Goal: Transaction & Acquisition: Purchase product/service

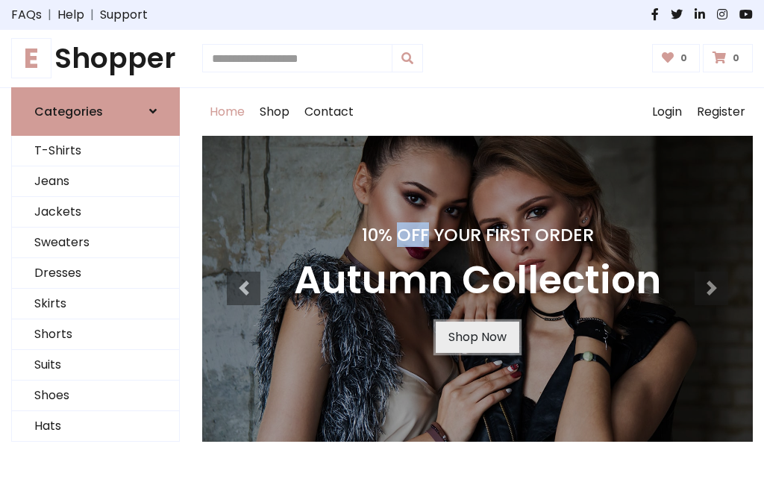
click at [477, 337] on link "Shop Now" at bounding box center [478, 337] width 84 height 31
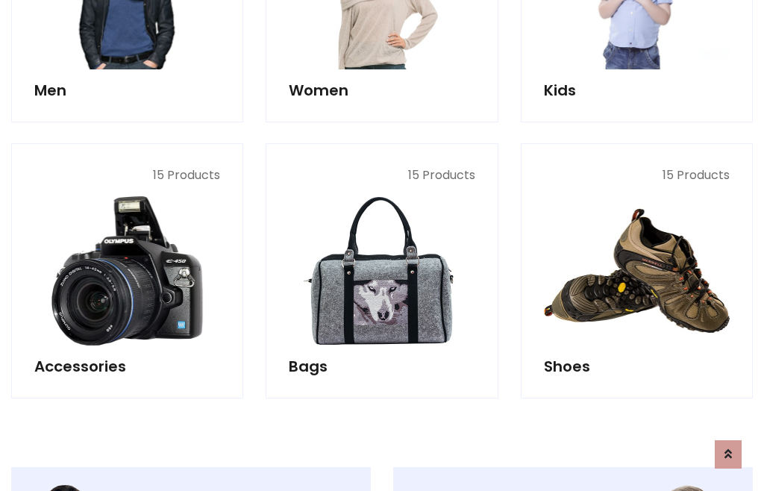
scroll to position [1488, 0]
